Goal: Task Accomplishment & Management: Manage account settings

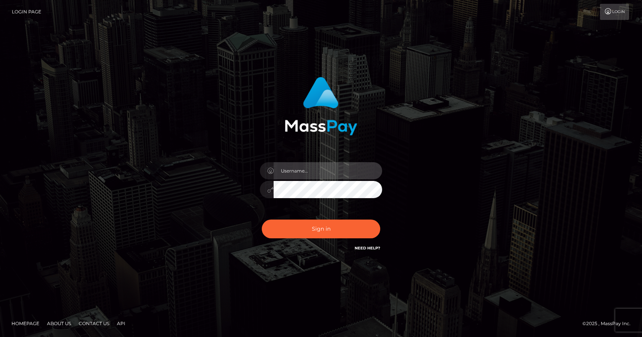
click at [320, 167] on input "text" at bounding box center [328, 170] width 109 height 17
type input "paula.giusti@b2spin.com"
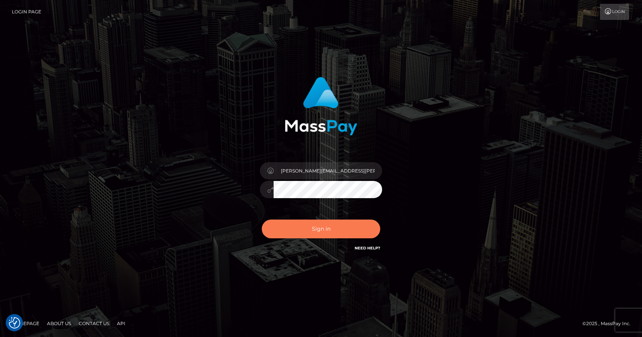
click at [323, 223] on button "Sign in" at bounding box center [321, 228] width 118 height 19
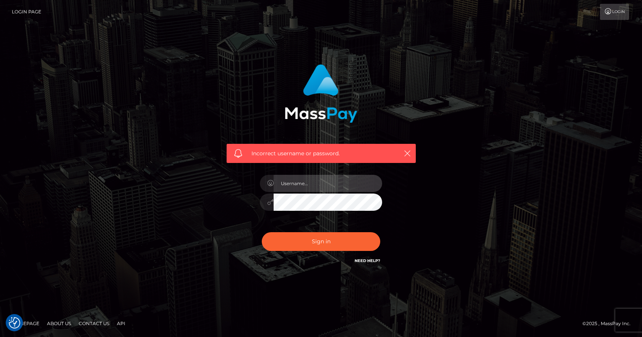
click at [321, 179] on input "text" at bounding box center [328, 183] width 109 height 17
type input "paula.giusti@b2spin.com"
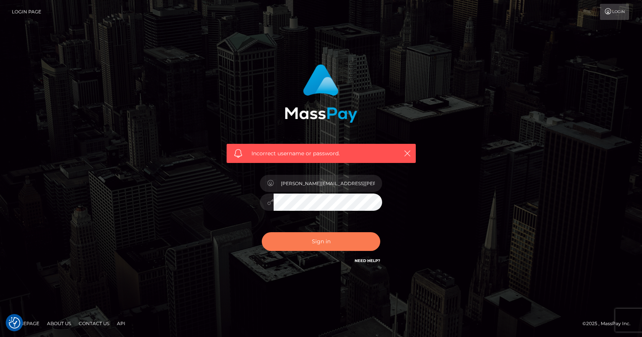
click at [334, 235] on button "Sign in" at bounding box center [321, 241] width 118 height 19
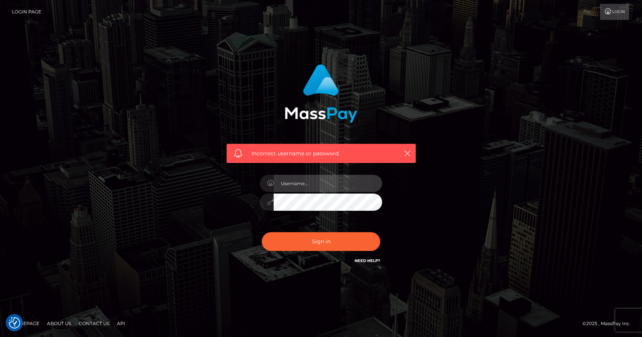
click at [279, 178] on input "text" at bounding box center [328, 183] width 109 height 17
click at [295, 180] on input "text" at bounding box center [328, 183] width 109 height 17
paste input "Paula.B2Spin"
type input "Paula.B2Spin"
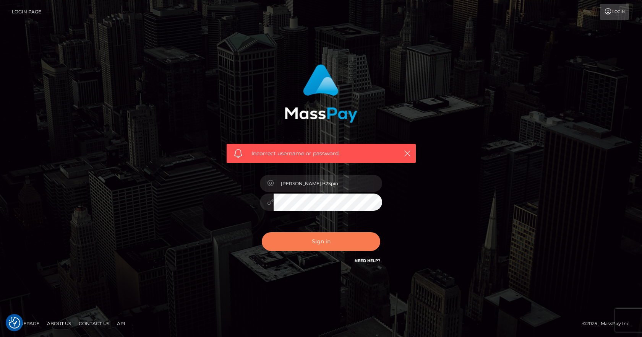
click at [298, 240] on button "Sign in" at bounding box center [321, 241] width 118 height 19
